Goal: Participate in discussion: Engage in conversation with other users on a specific topic

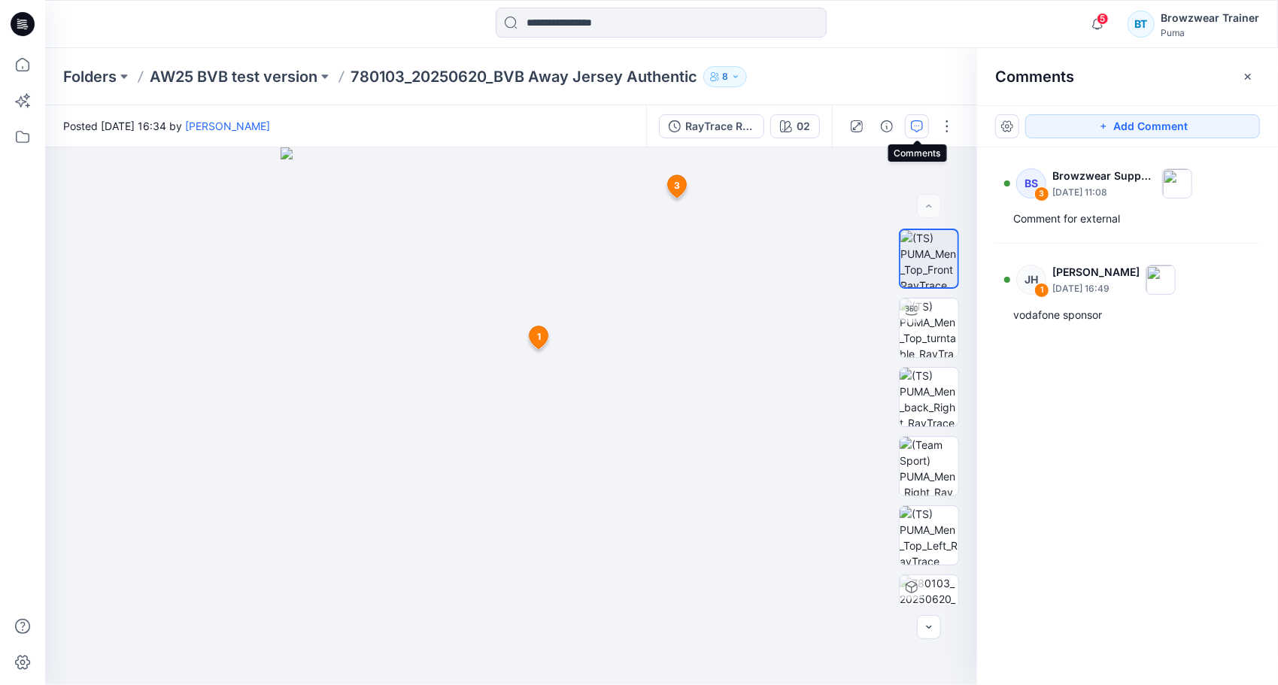
click at [732, 78] on icon "button" at bounding box center [735, 76] width 9 height 9
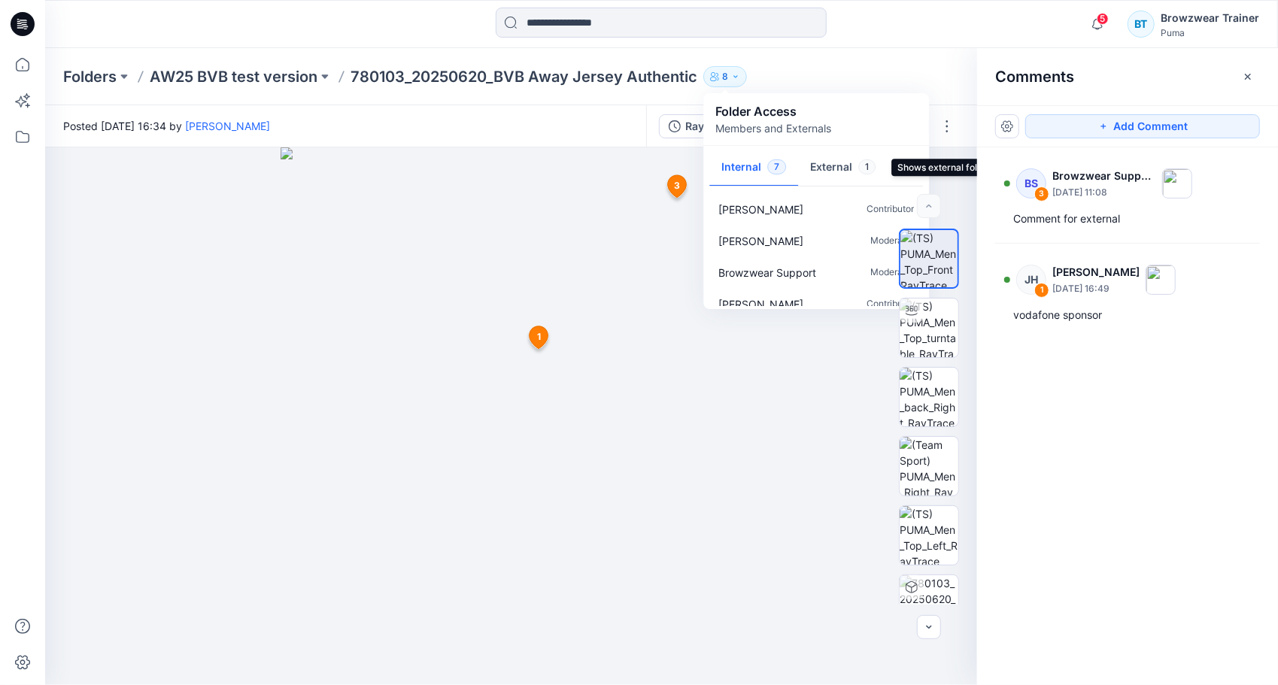
click at [829, 165] on button "External 1" at bounding box center [842, 168] width 89 height 38
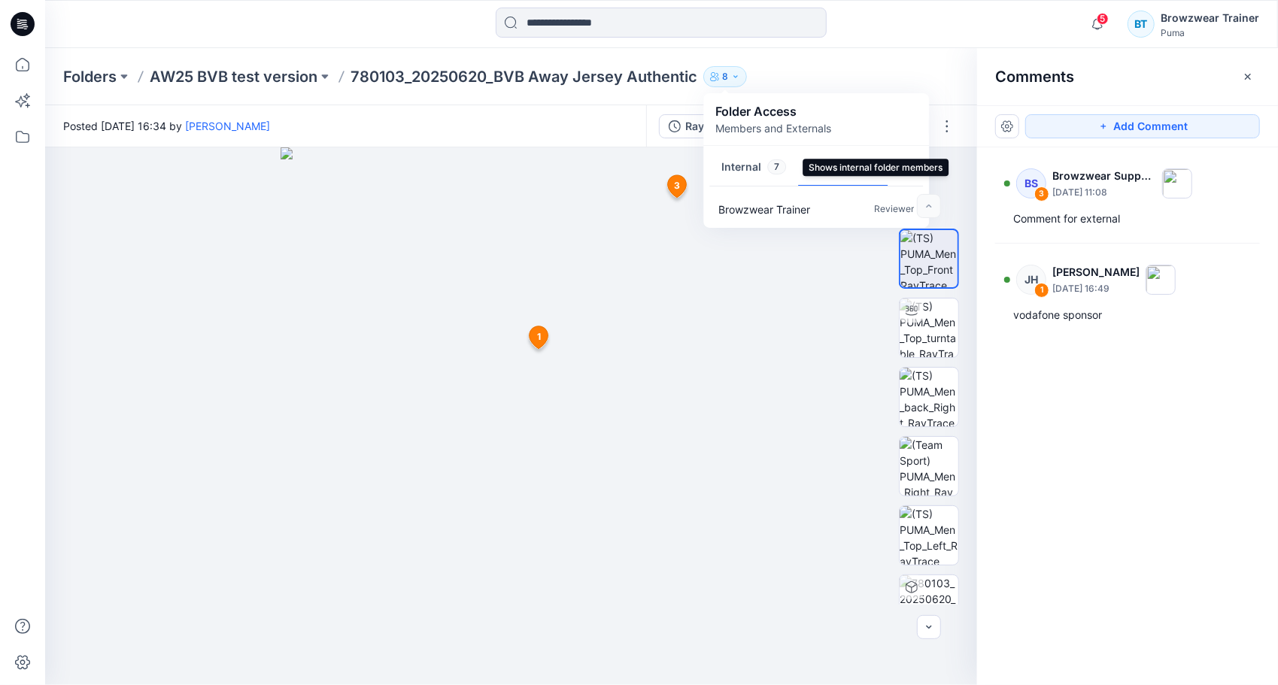
click at [734, 171] on button "Internal 7" at bounding box center [753, 168] width 89 height 38
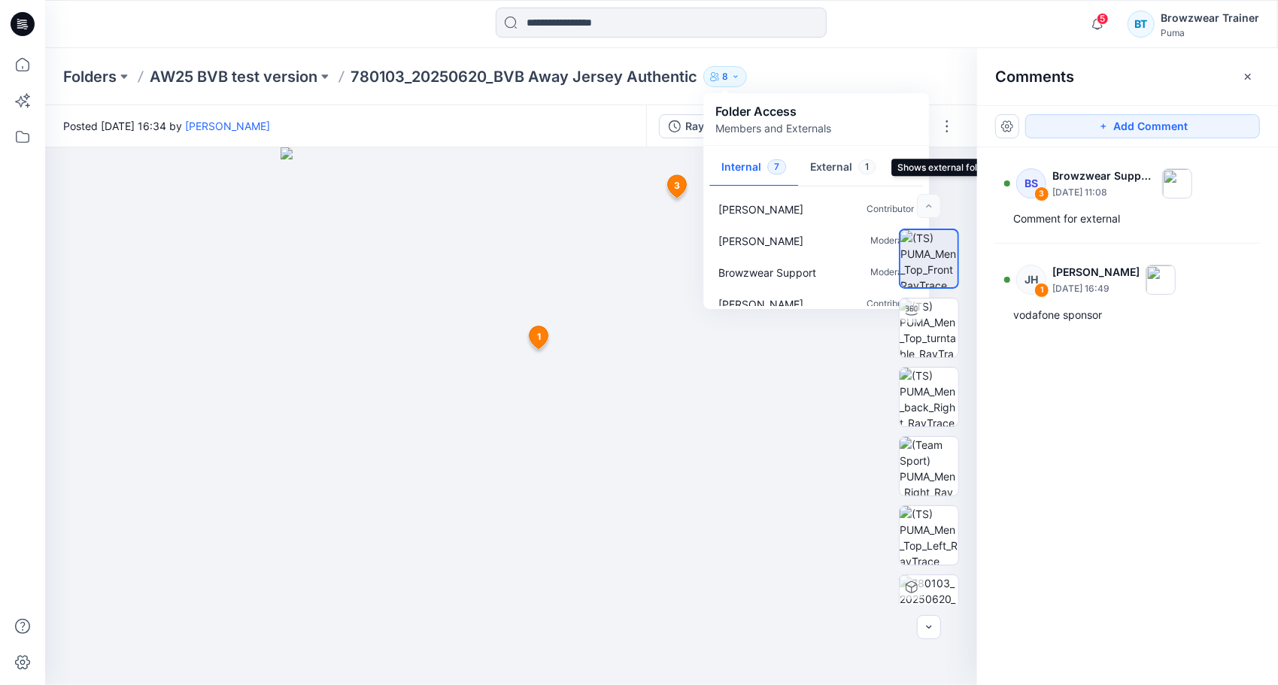
click at [828, 165] on button "External 1" at bounding box center [842, 168] width 89 height 38
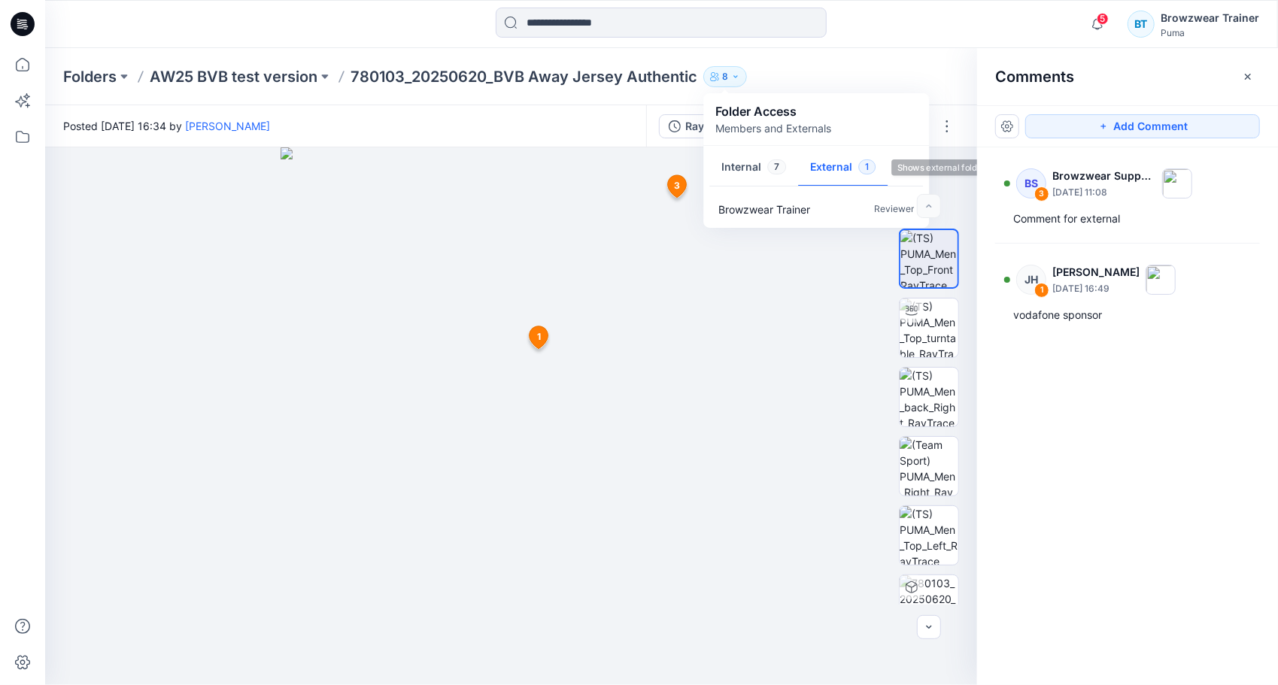
click at [867, 77] on div "Folders AW25 BVB test version 780103_20250620_BVB Away Jersey Authentic 8 Folde…" at bounding box center [602, 76] width 1079 height 21
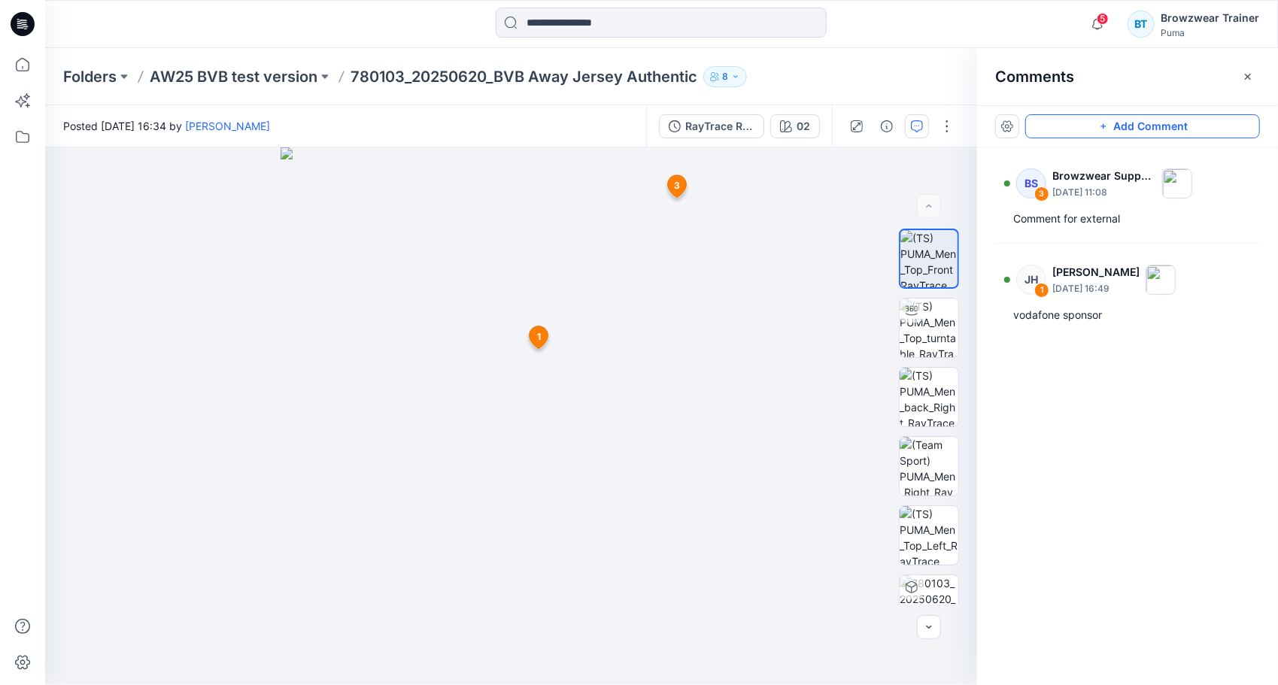
click at [1113, 129] on button "Add Comment" at bounding box center [1142, 126] width 235 height 24
click at [733, 268] on div "4 1 [PERSON_NAME] [PERSON_NAME] [DATE] 16:49 vodafone sponsor Reply 3 BS Browzw…" at bounding box center [511, 416] width 932 height 538
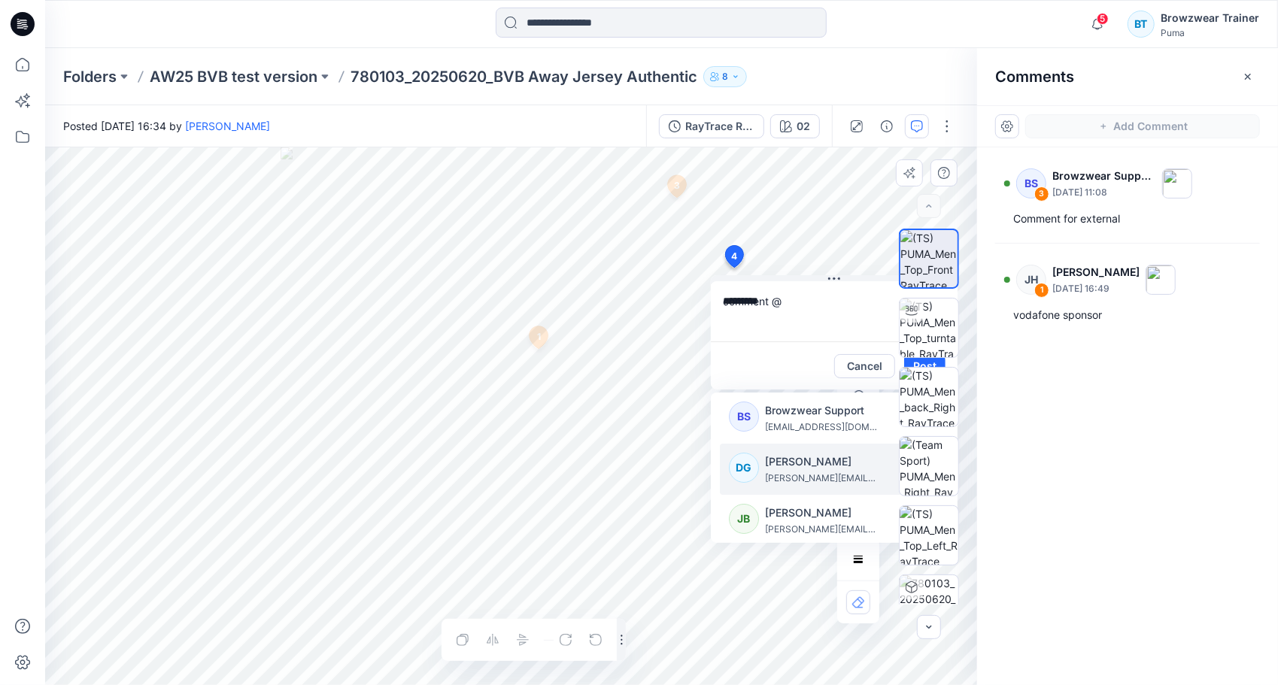
click at [777, 480] on p "[PERSON_NAME][EMAIL_ADDRESS][PERSON_NAME][DOMAIN_NAME]" at bounding box center [821, 478] width 113 height 15
type textarea "**********"
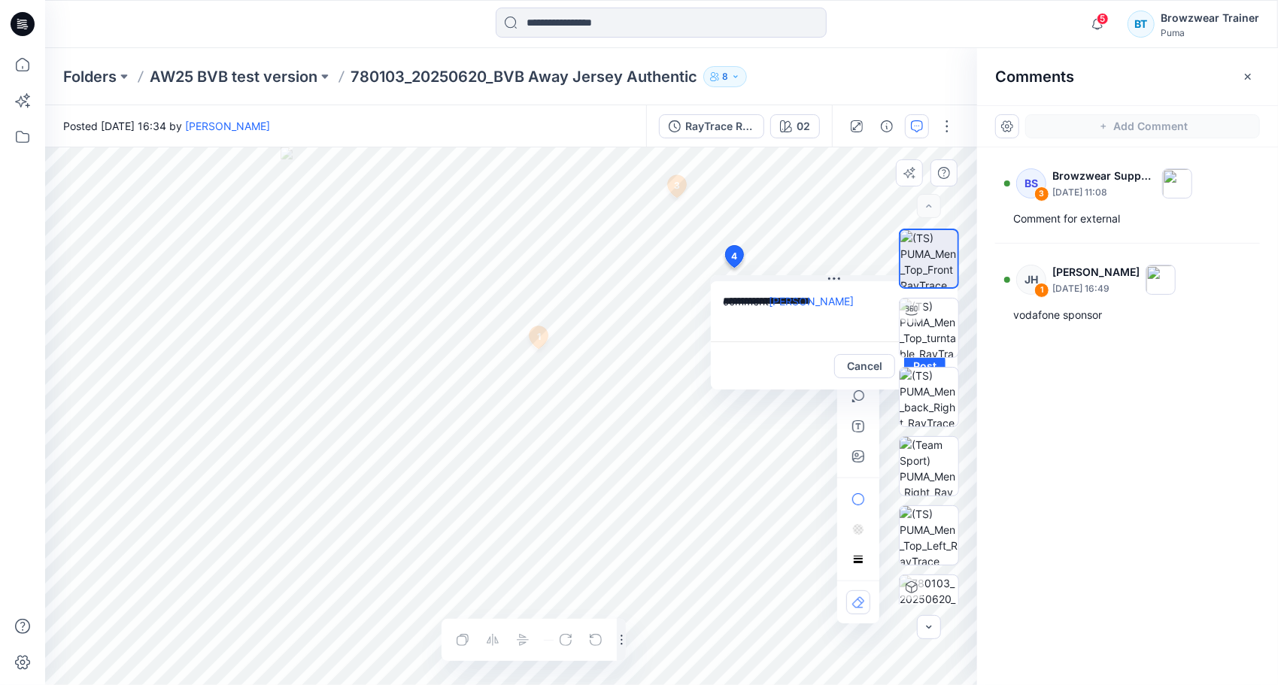
drag, startPoint x: 1156, startPoint y: 397, endPoint x: 1111, endPoint y: 380, distance: 47.3
click at [1156, 398] on div "BS 3 Browzwear Support [DATE] 11:08 Comment for external JH 1 [PERSON_NAME] [DA…" at bounding box center [1127, 388] width 301 height 482
click at [1158, 420] on div "BS 3 Browzwear Support [DATE] 11:08 Comment for external JH 1 [PERSON_NAME] [DA…" at bounding box center [1127, 388] width 301 height 482
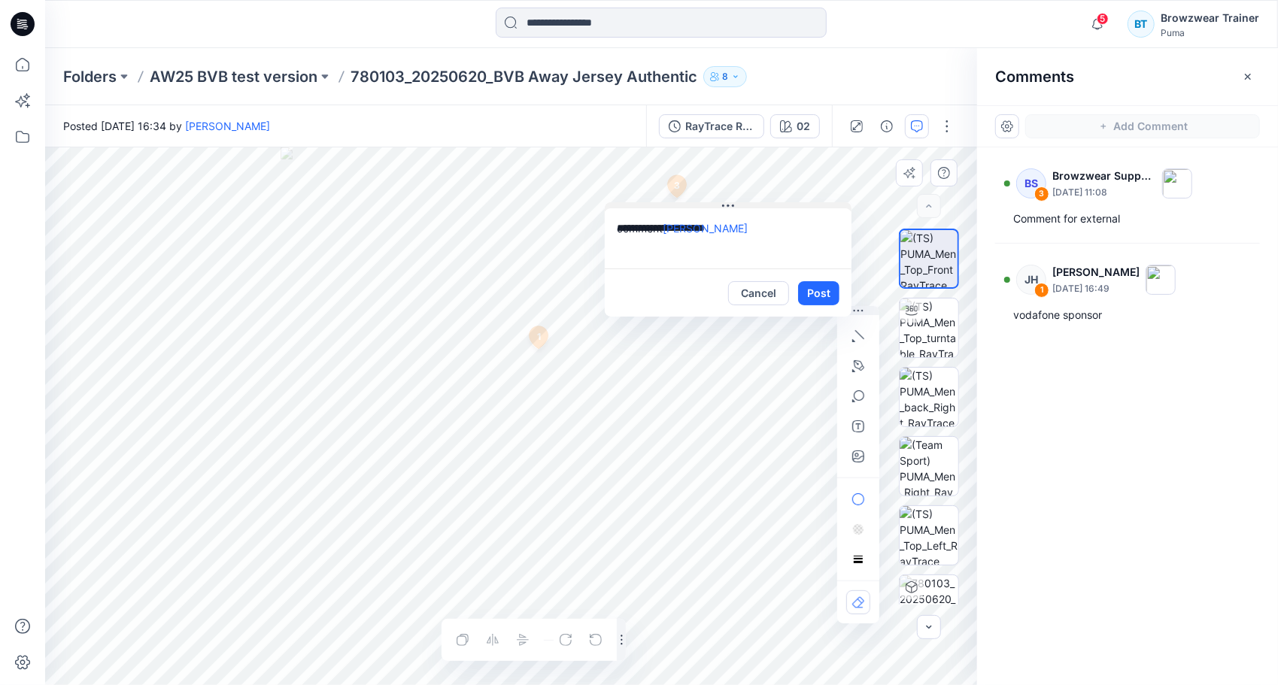
drag, startPoint x: 833, startPoint y: 278, endPoint x: 727, endPoint y: 205, distance: 128.7
click at [727, 205] on icon at bounding box center [728, 206] width 2 height 2
click at [750, 290] on button "Cancel" at bounding box center [758, 293] width 61 height 24
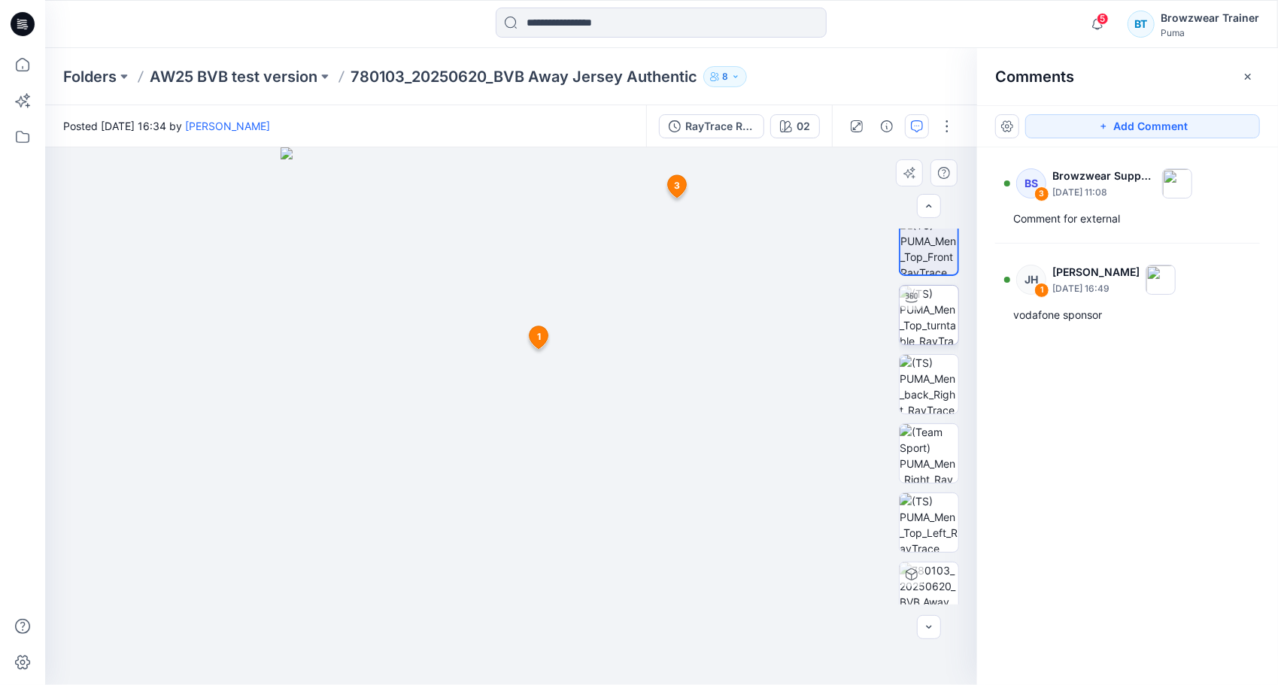
scroll to position [30, 0]
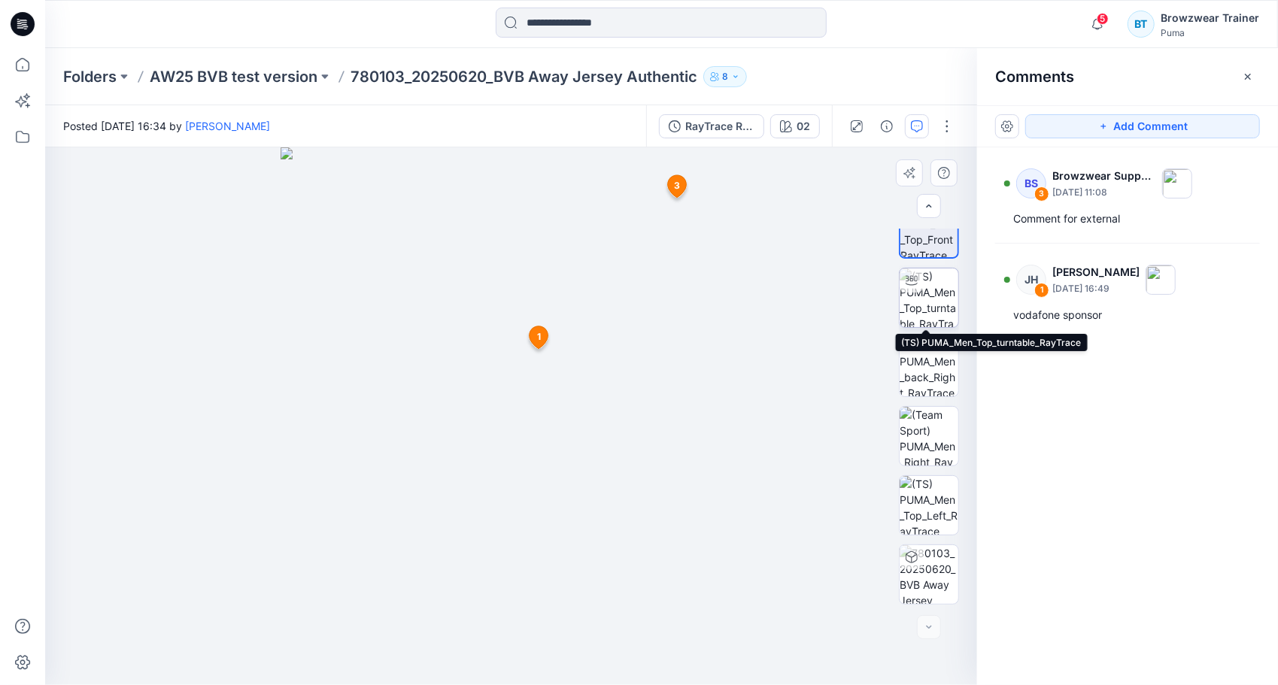
click at [915, 298] on img at bounding box center [928, 297] width 59 height 59
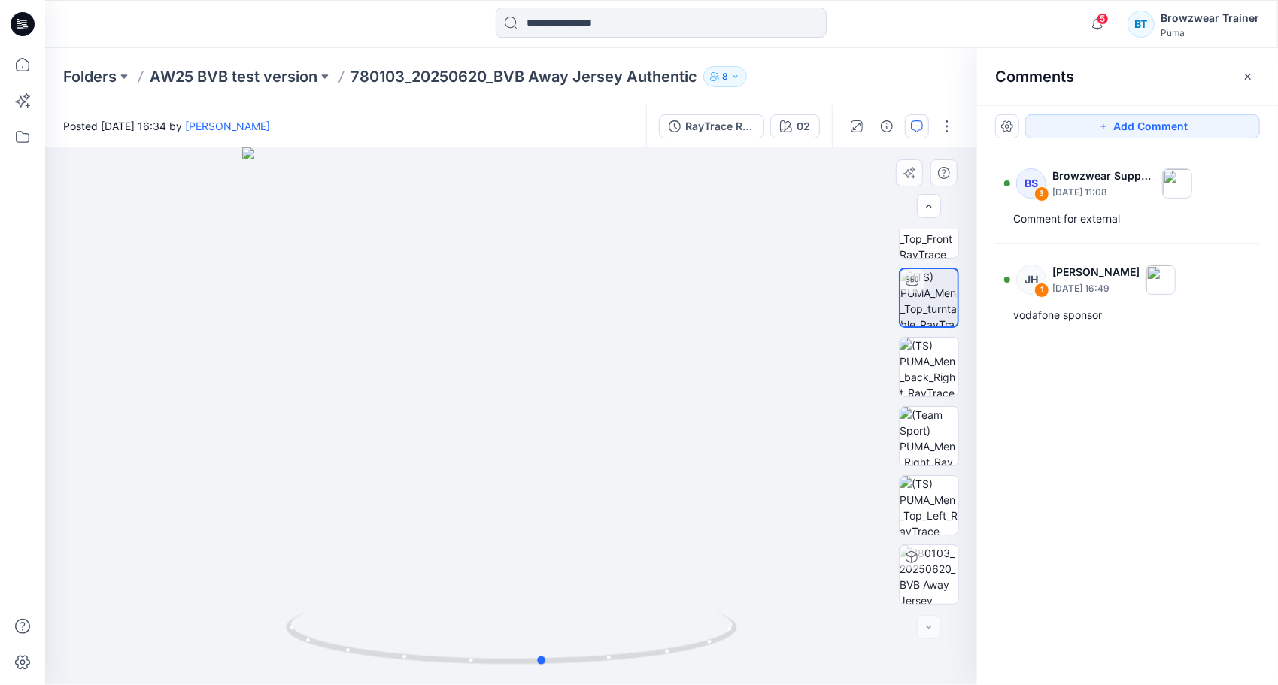
drag, startPoint x: 516, startPoint y: 660, endPoint x: 636, endPoint y: 590, distance: 139.5
click at [550, 606] on div at bounding box center [511, 416] width 932 height 538
click at [935, 441] on img at bounding box center [928, 436] width 59 height 59
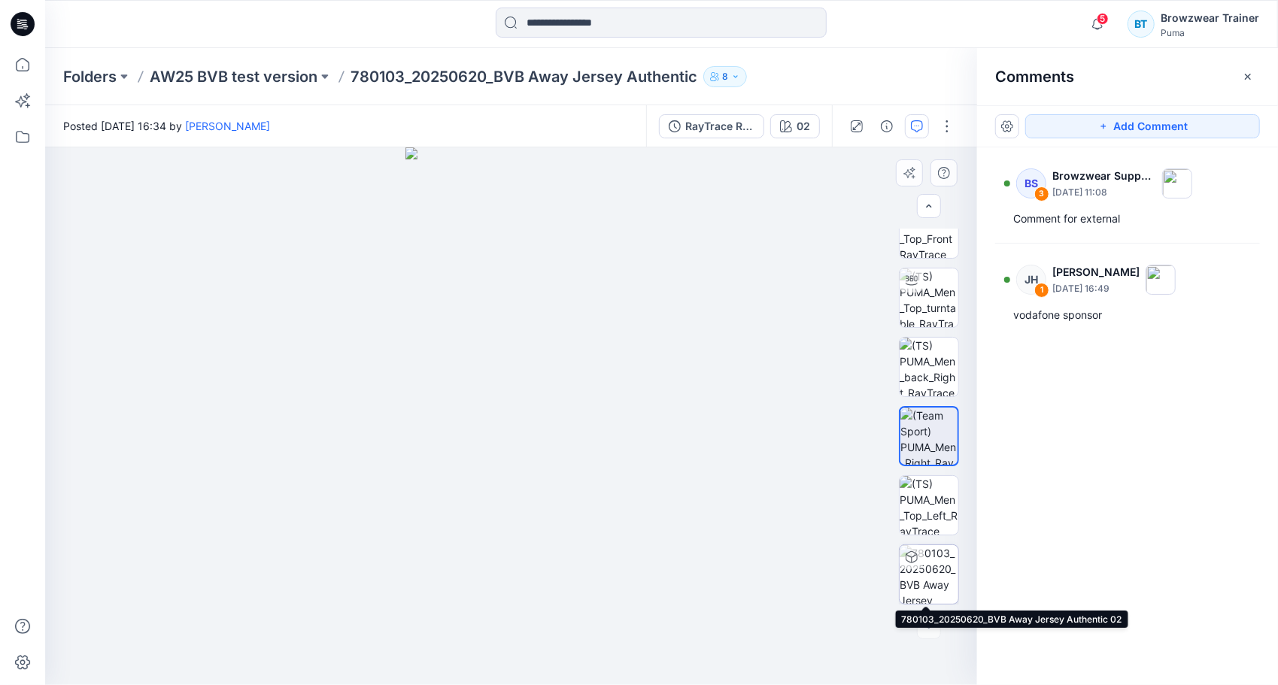
click at [929, 567] on img at bounding box center [928, 574] width 59 height 59
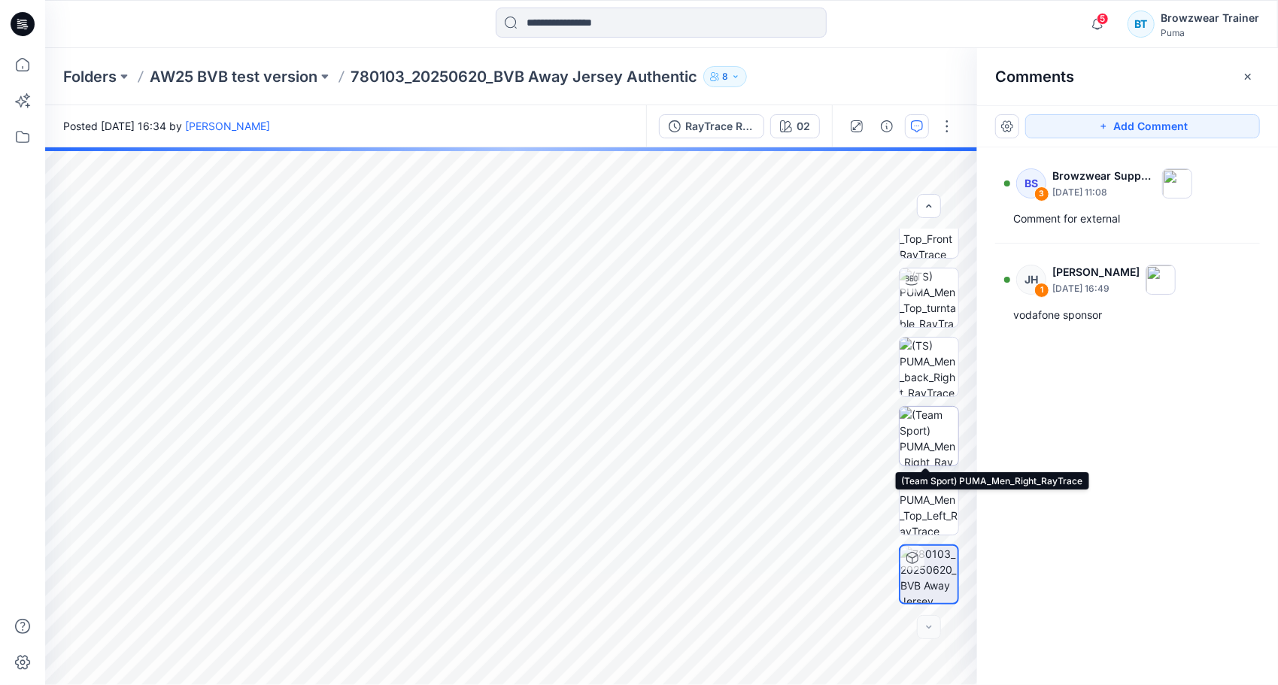
click at [935, 429] on img at bounding box center [928, 436] width 59 height 59
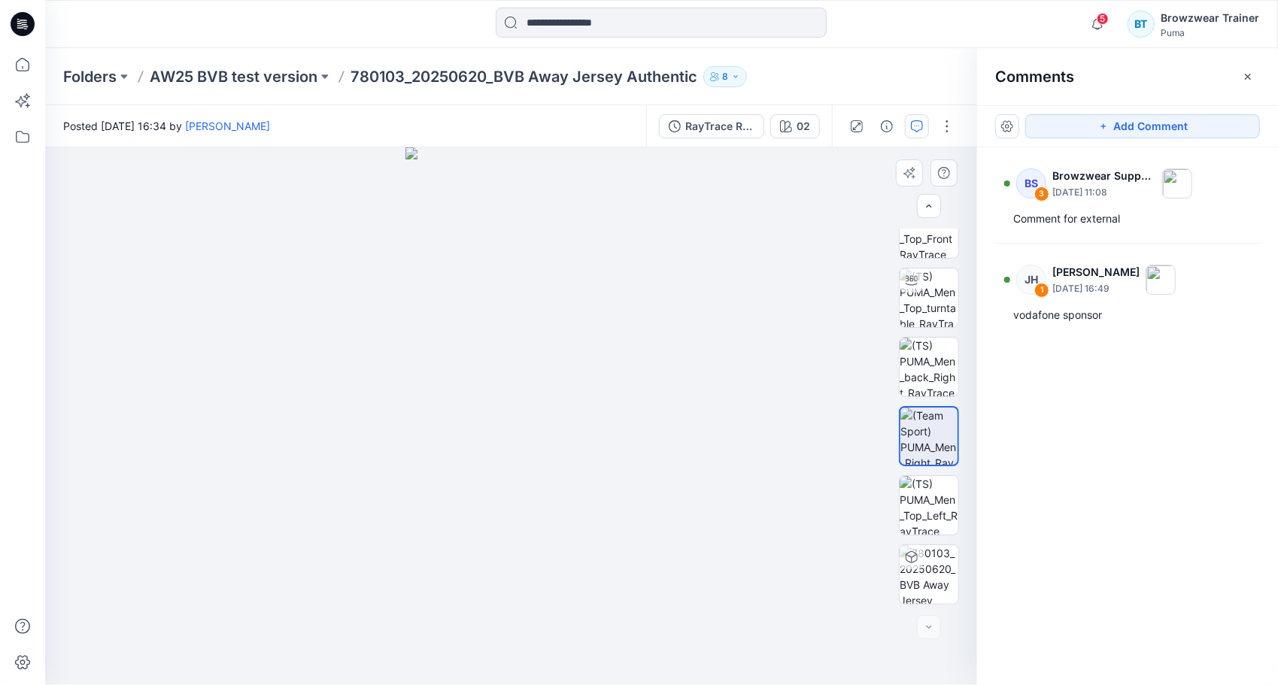
drag, startPoint x: 734, startPoint y: 393, endPoint x: 499, endPoint y: 347, distance: 238.9
click at [499, 347] on div at bounding box center [511, 416] width 932 height 538
click at [927, 304] on img at bounding box center [928, 297] width 59 height 59
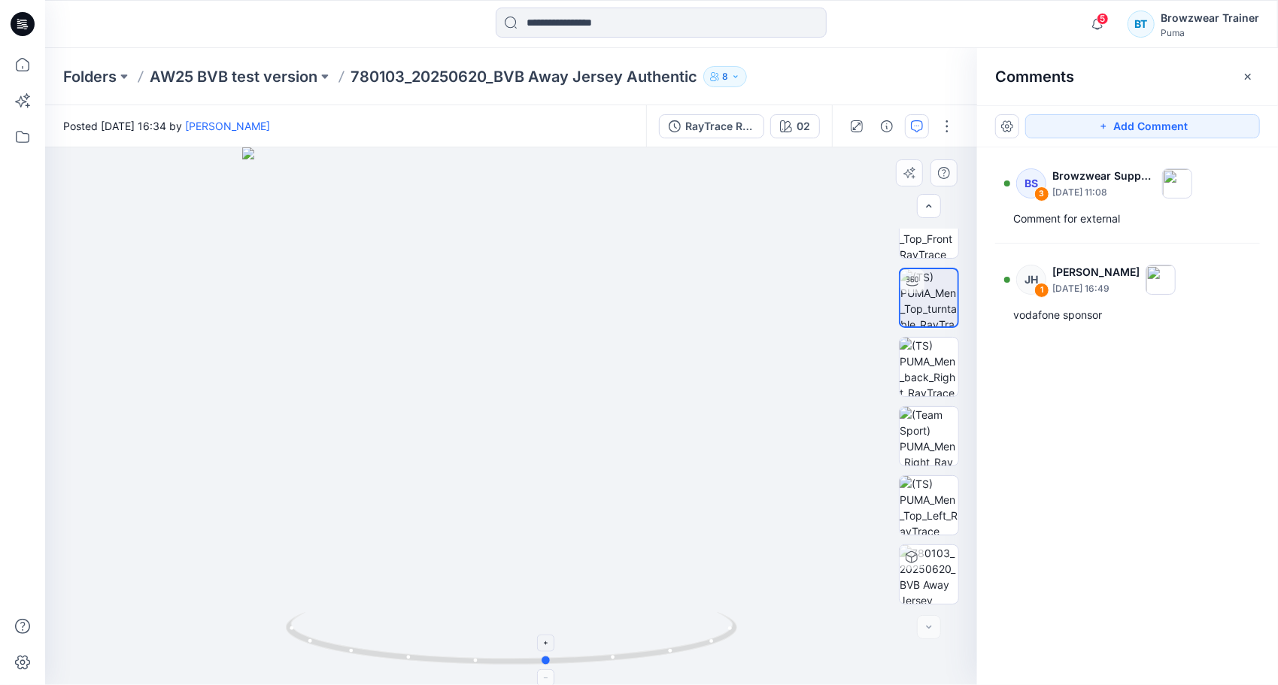
drag, startPoint x: 508, startPoint y: 661, endPoint x: 544, endPoint y: 625, distance: 51.0
click at [546, 647] on icon at bounding box center [513, 640] width 455 height 56
click at [18, 141] on icon at bounding box center [22, 136] width 33 height 33
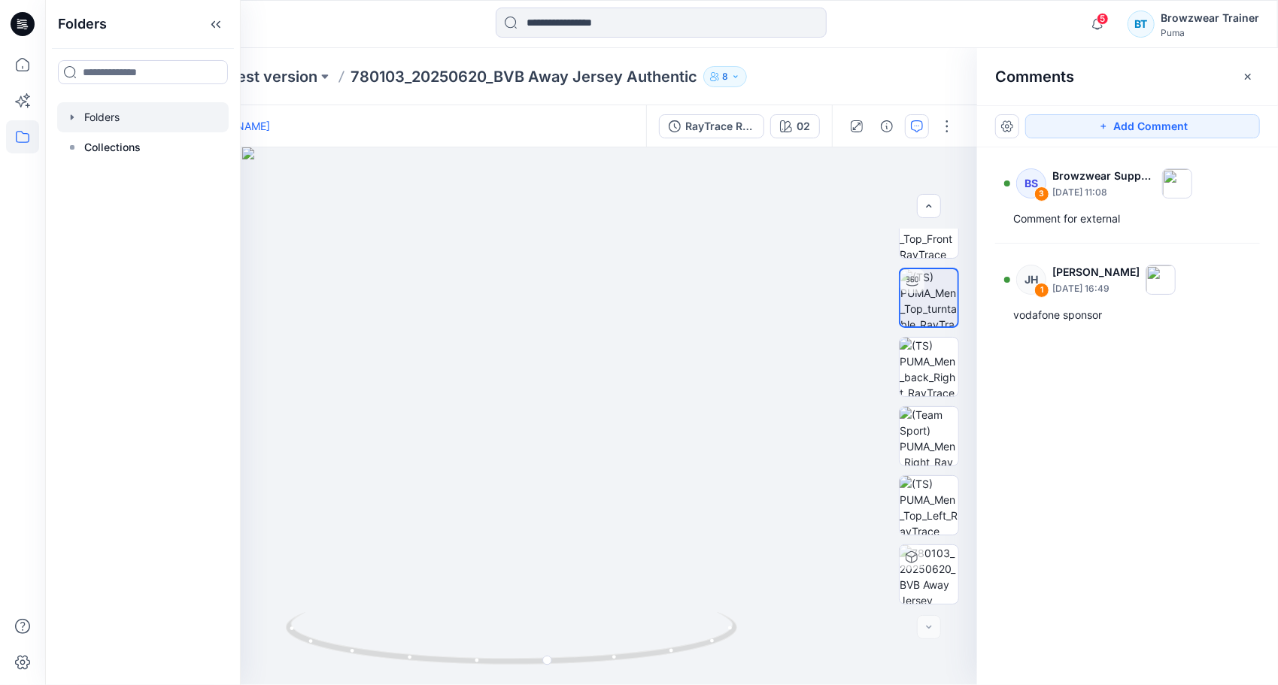
click at [81, 121] on div at bounding box center [142, 117] width 171 height 30
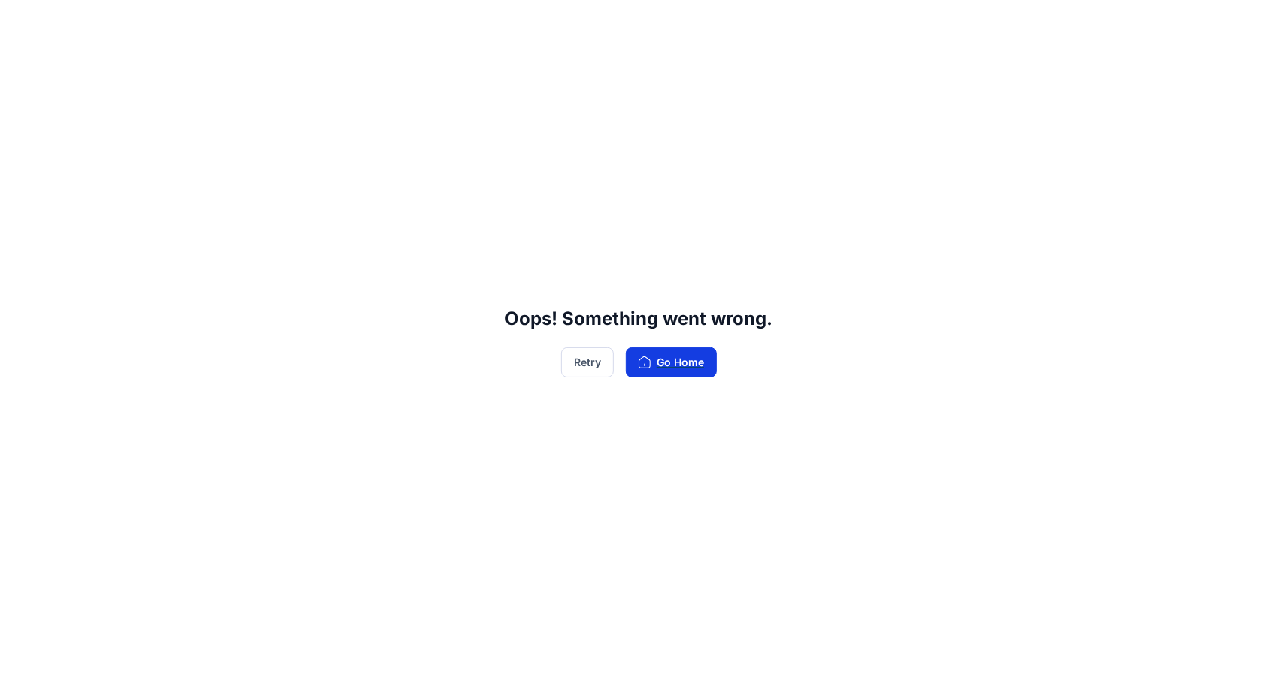
click at [673, 370] on button "Go Home" at bounding box center [671, 362] width 91 height 30
click at [578, 365] on button "Retry" at bounding box center [587, 362] width 53 height 30
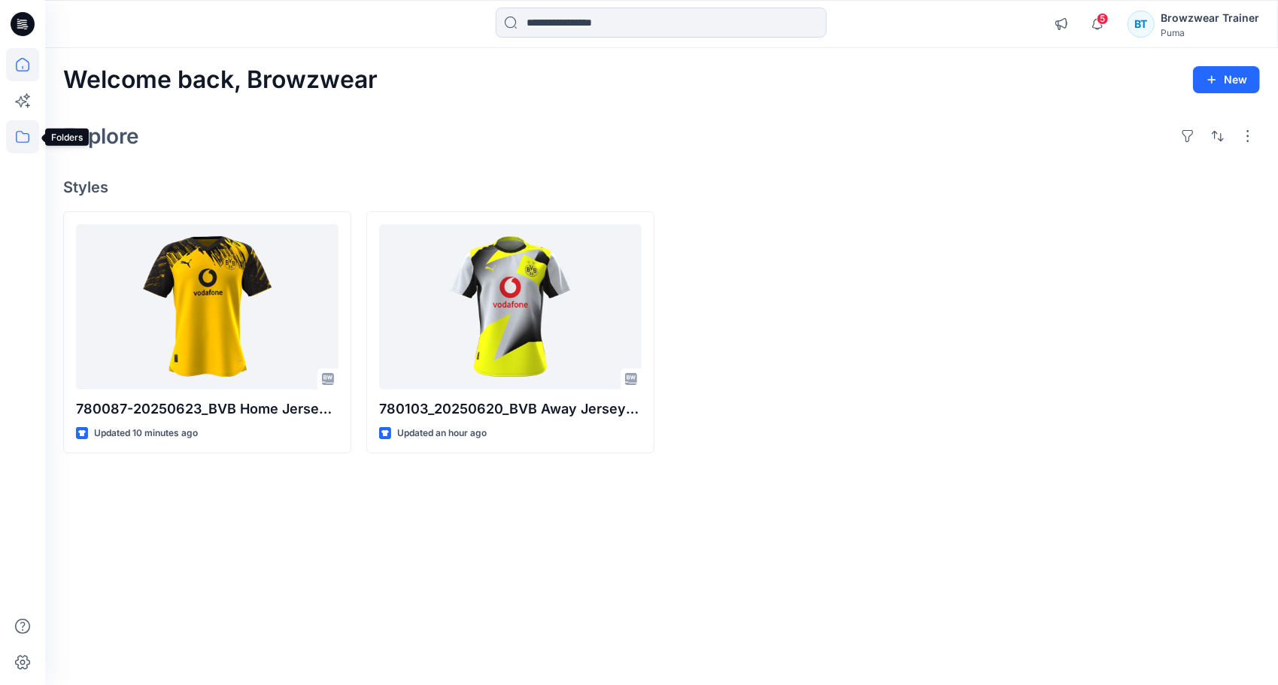
click at [25, 138] on icon at bounding box center [22, 136] width 33 height 33
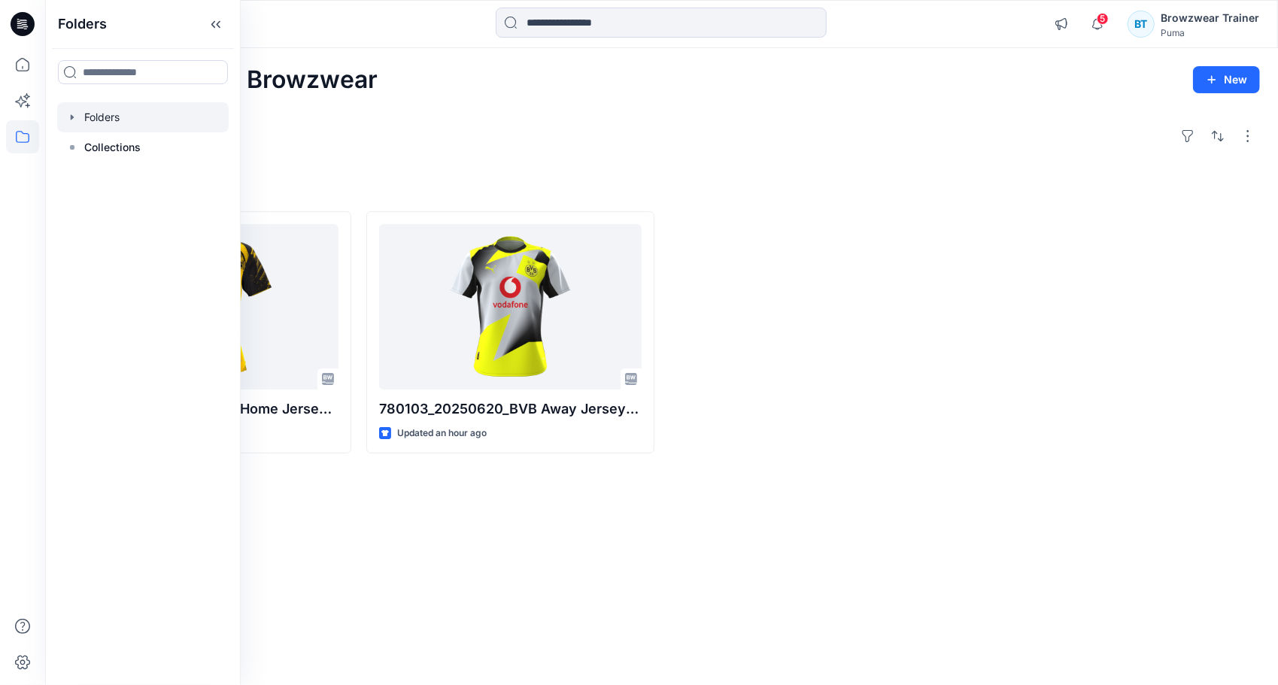
click at [76, 119] on icon "button" at bounding box center [72, 117] width 12 height 12
click at [153, 147] on p "AW25 BVB test version" at bounding box center [157, 147] width 117 height 18
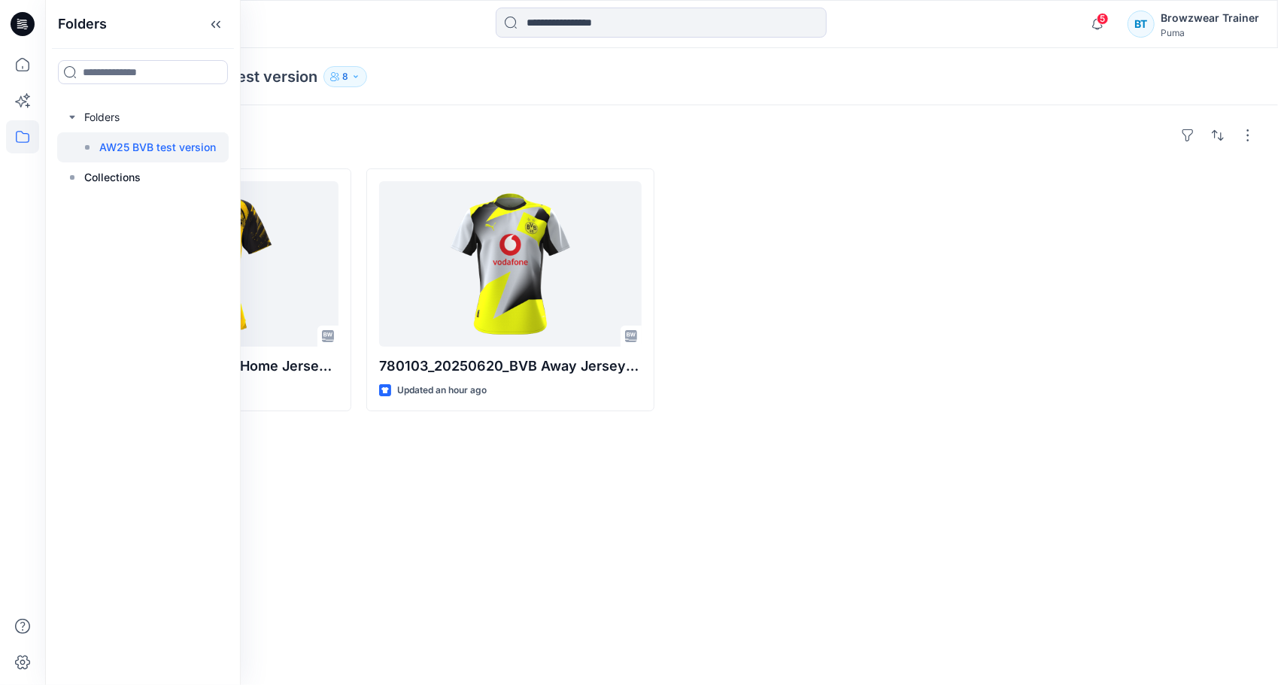
click at [683, 596] on div "Styles 780087-20250623_BVB Home Jersey Authentic Updated 10 minutes ago 780103_…" at bounding box center [661, 395] width 1232 height 580
